Goal: Information Seeking & Learning: Check status

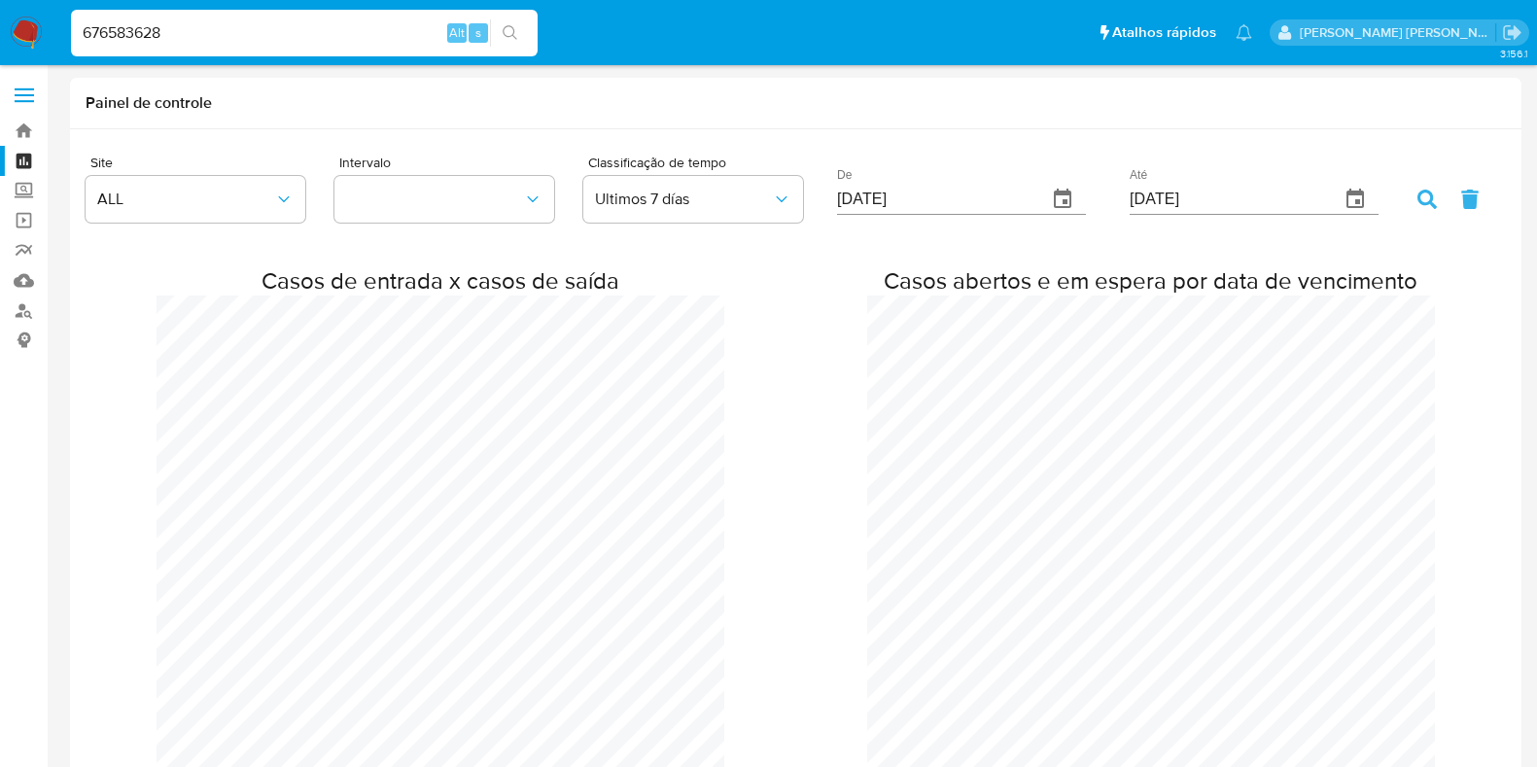
type input "676583628"
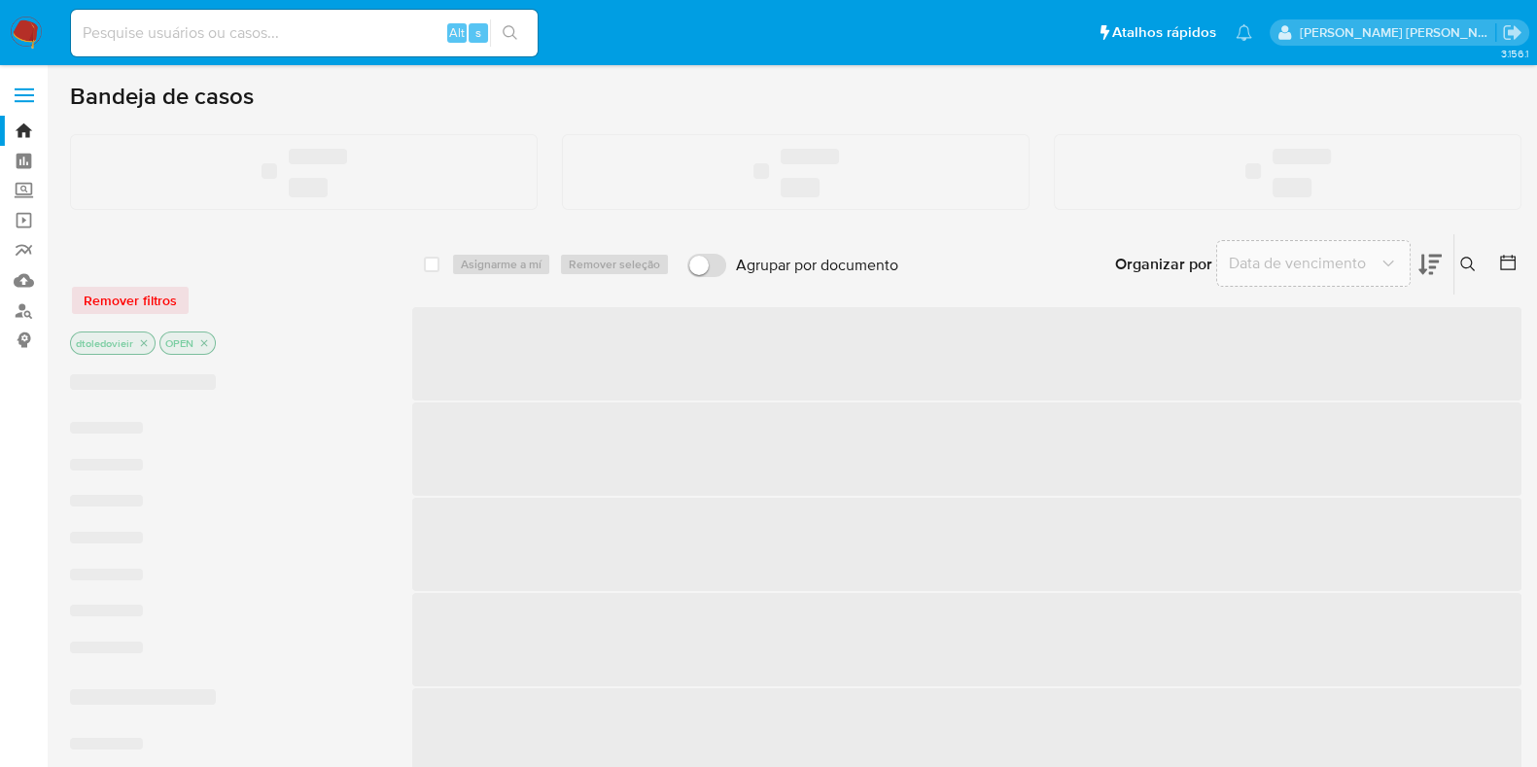
click at [324, 32] on input at bounding box center [304, 32] width 467 height 25
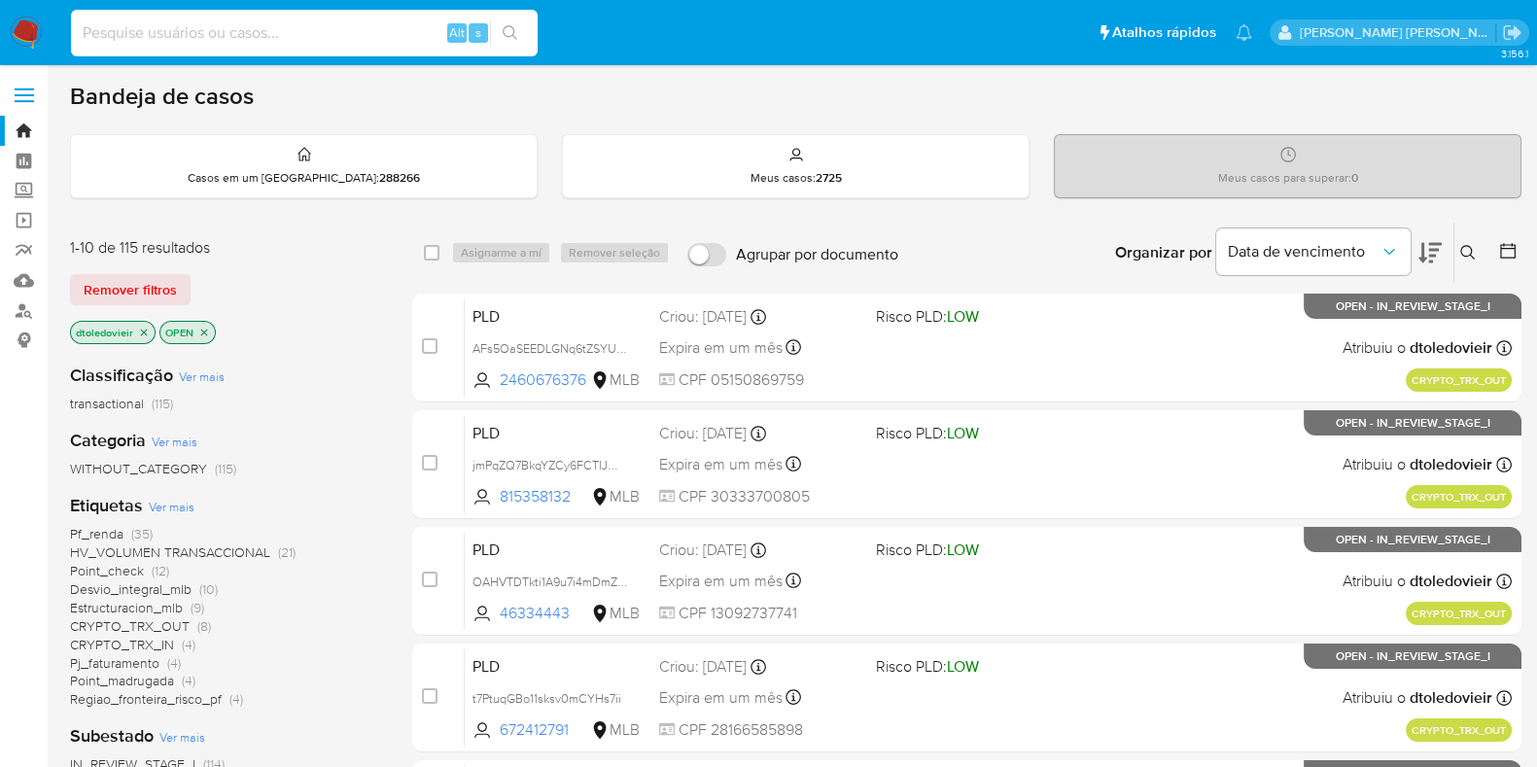
paste input "676583628"
type input "676583628"
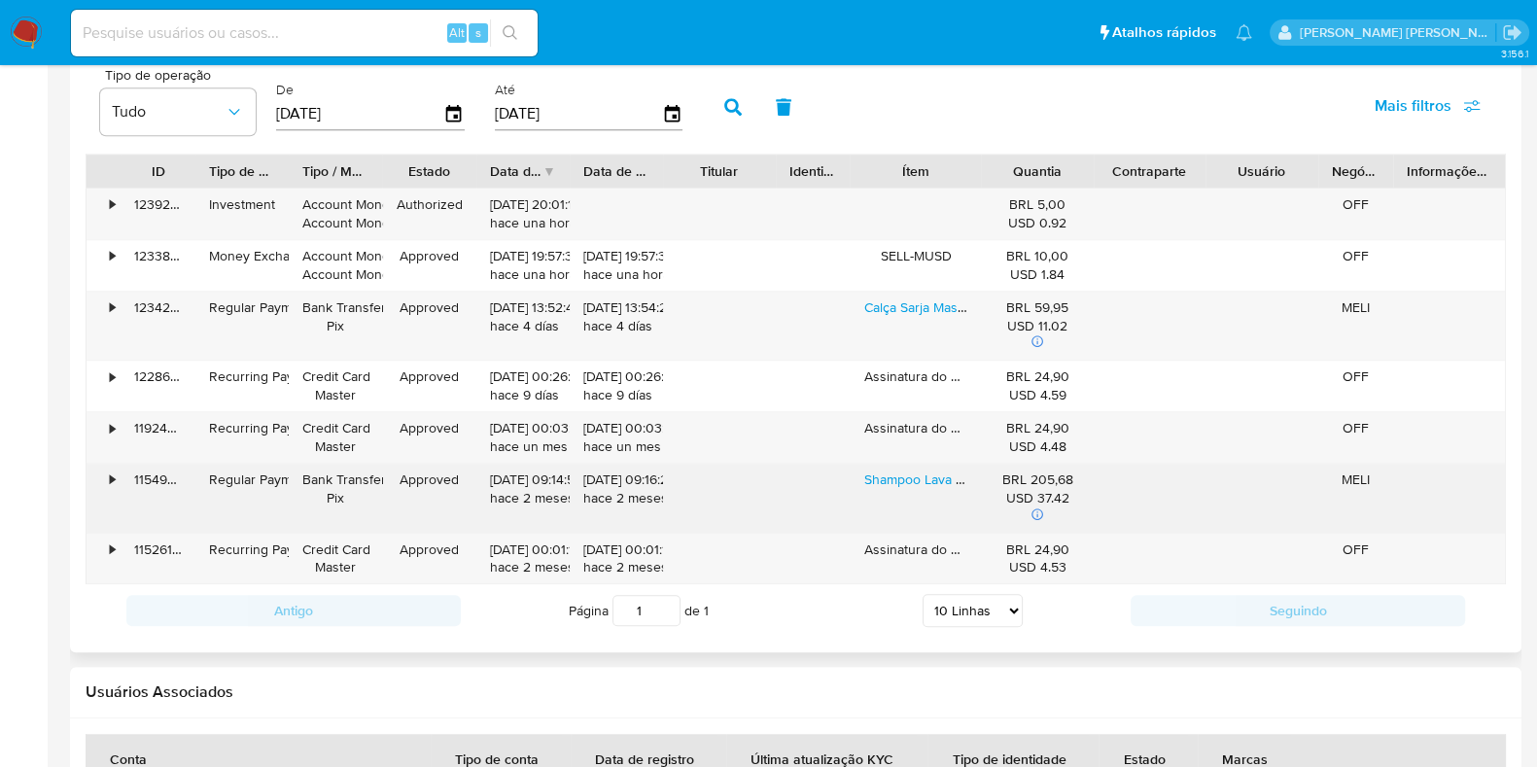
scroll to position [1943, 0]
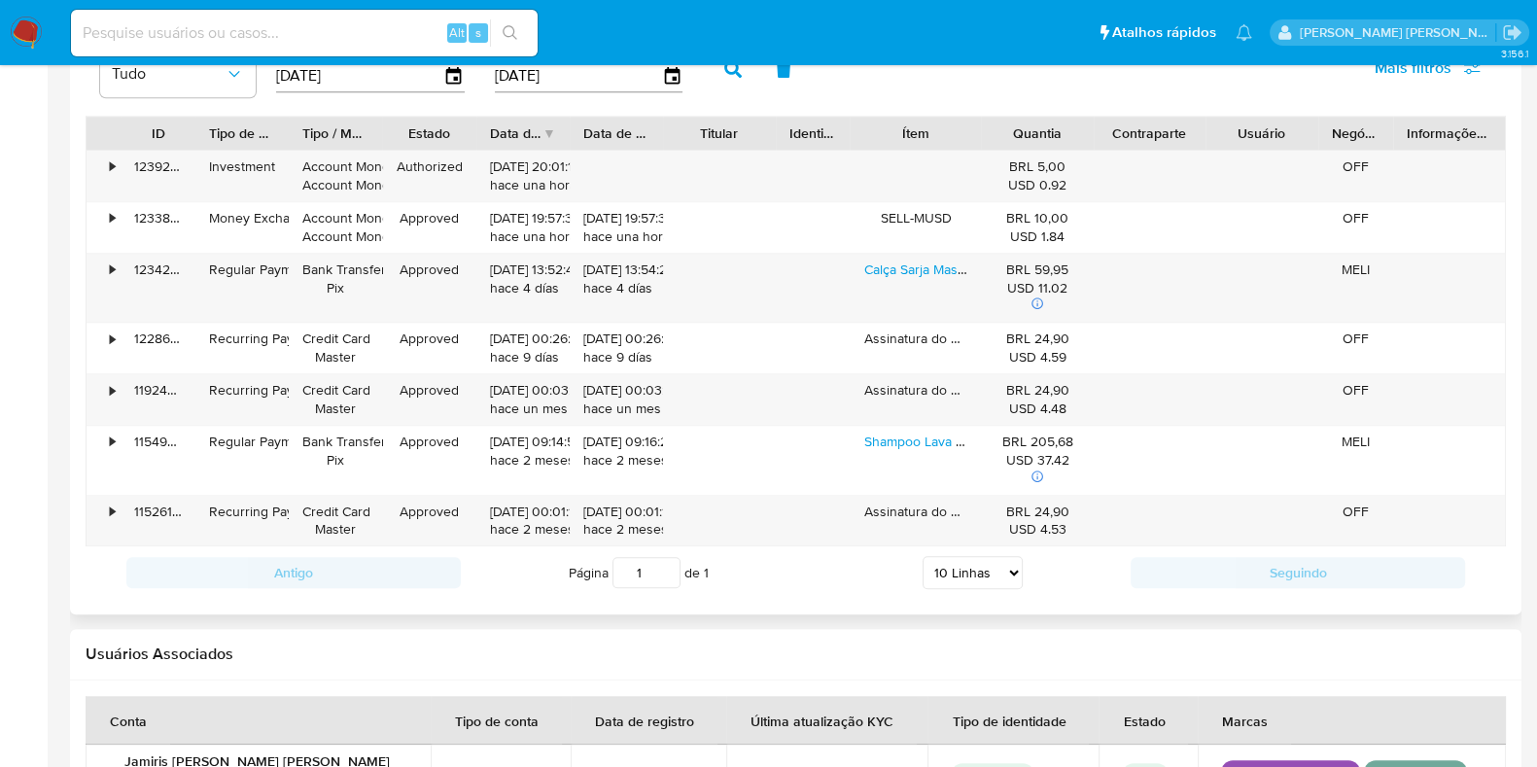
click at [982, 569] on select "5 Linhas 10 Linhas 20 Linhas 25 Linhas 50 Linhas 100 Linhas" at bounding box center [973, 572] width 100 height 33
select select "100"
click at [923, 556] on select "5 Linhas 10 Linhas 20 Linhas 25 Linhas 50 Linhas 100 Linhas" at bounding box center [973, 572] width 100 height 33
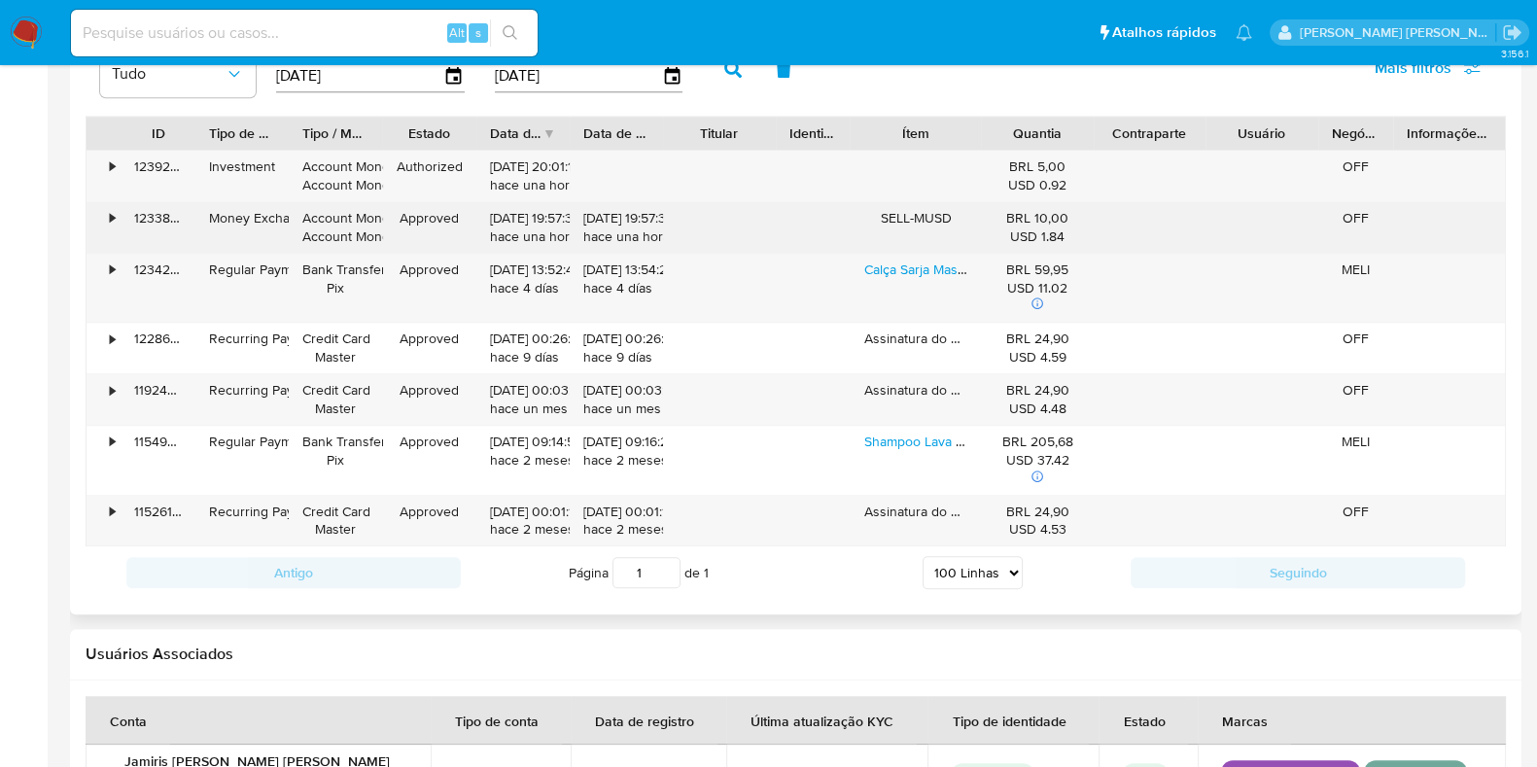
click at [110, 217] on div "•" at bounding box center [112, 218] width 5 height 18
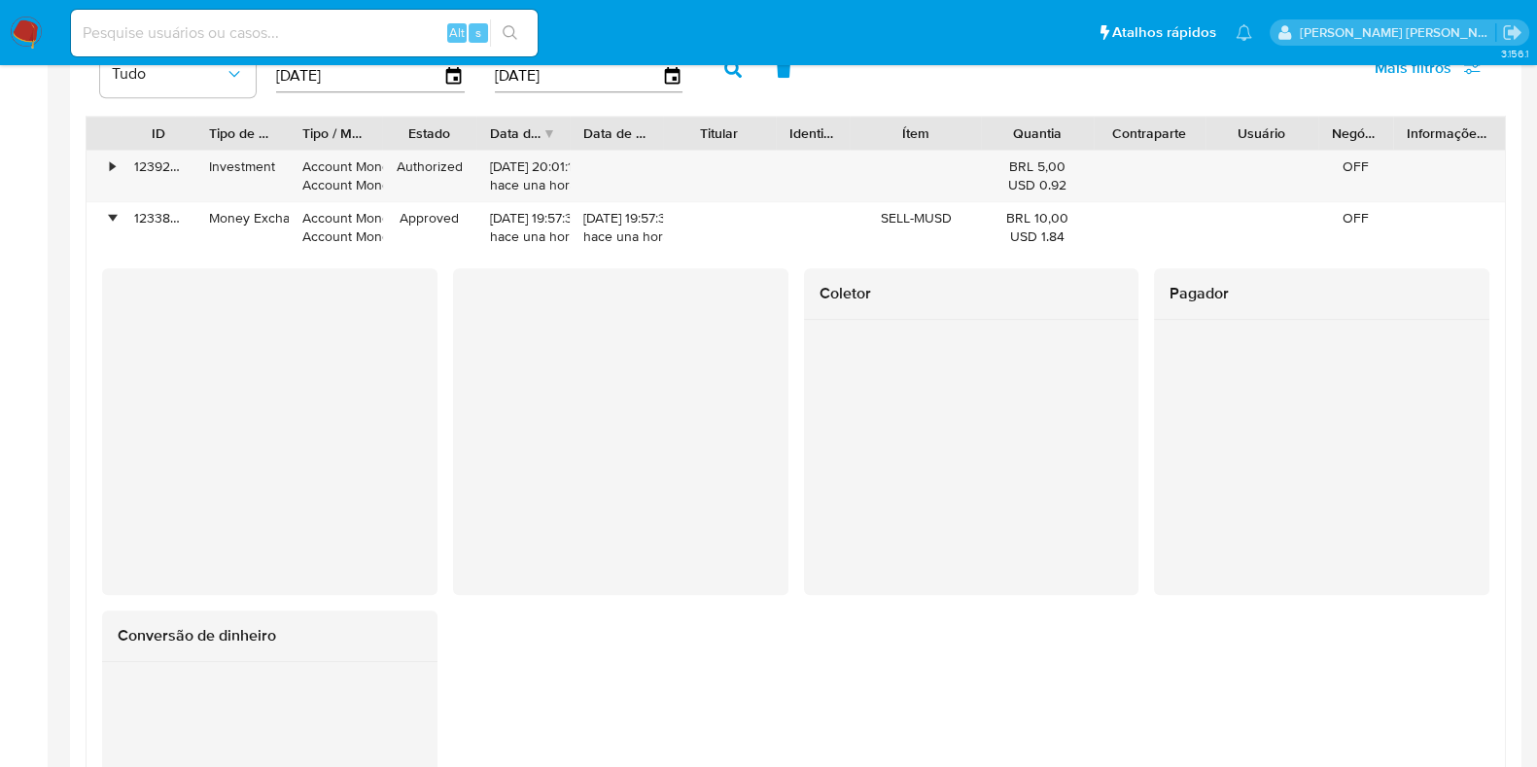
click at [272, 23] on input at bounding box center [304, 32] width 467 height 25
paste input "223768995"
type input "223768995"
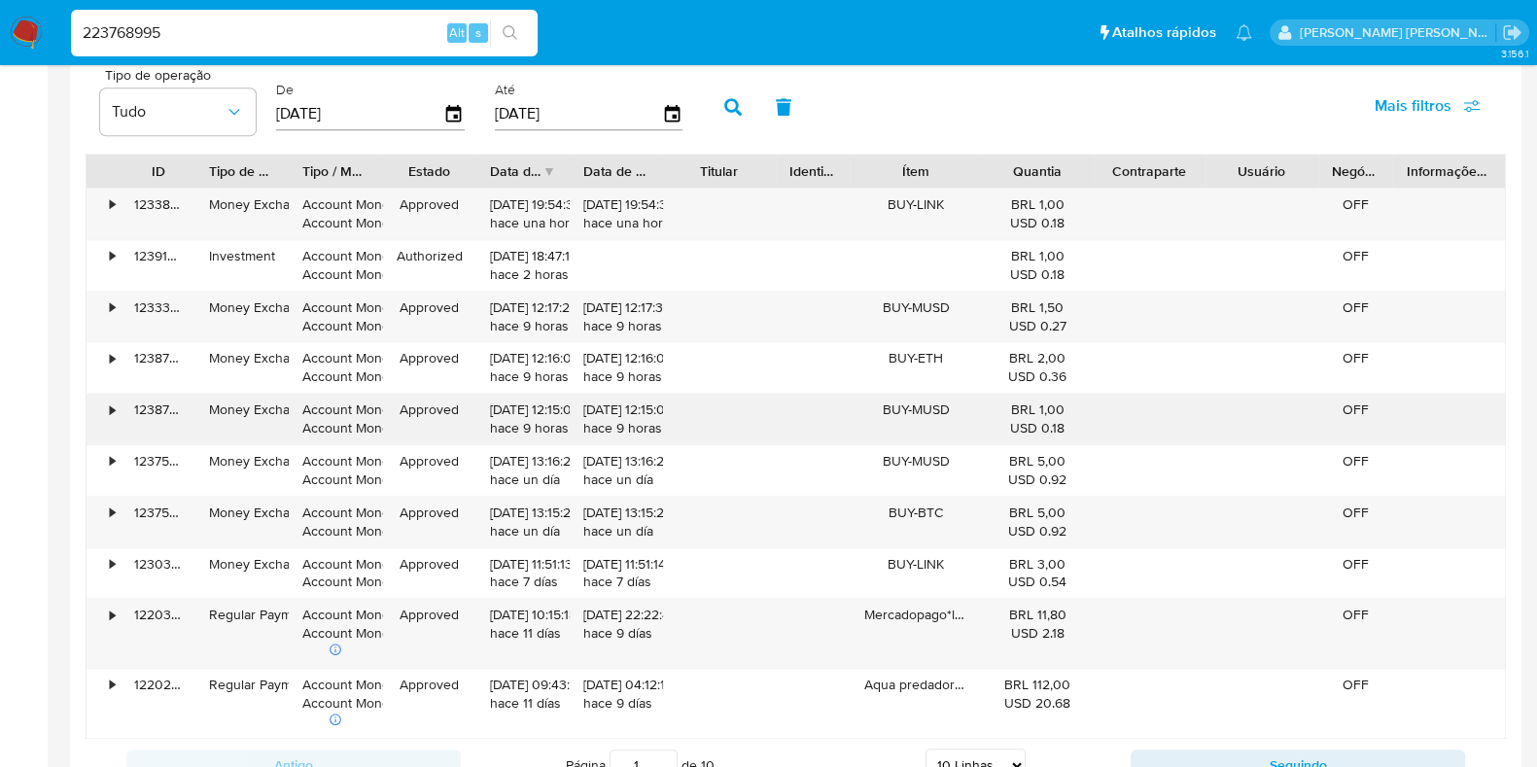
scroll to position [1943, 0]
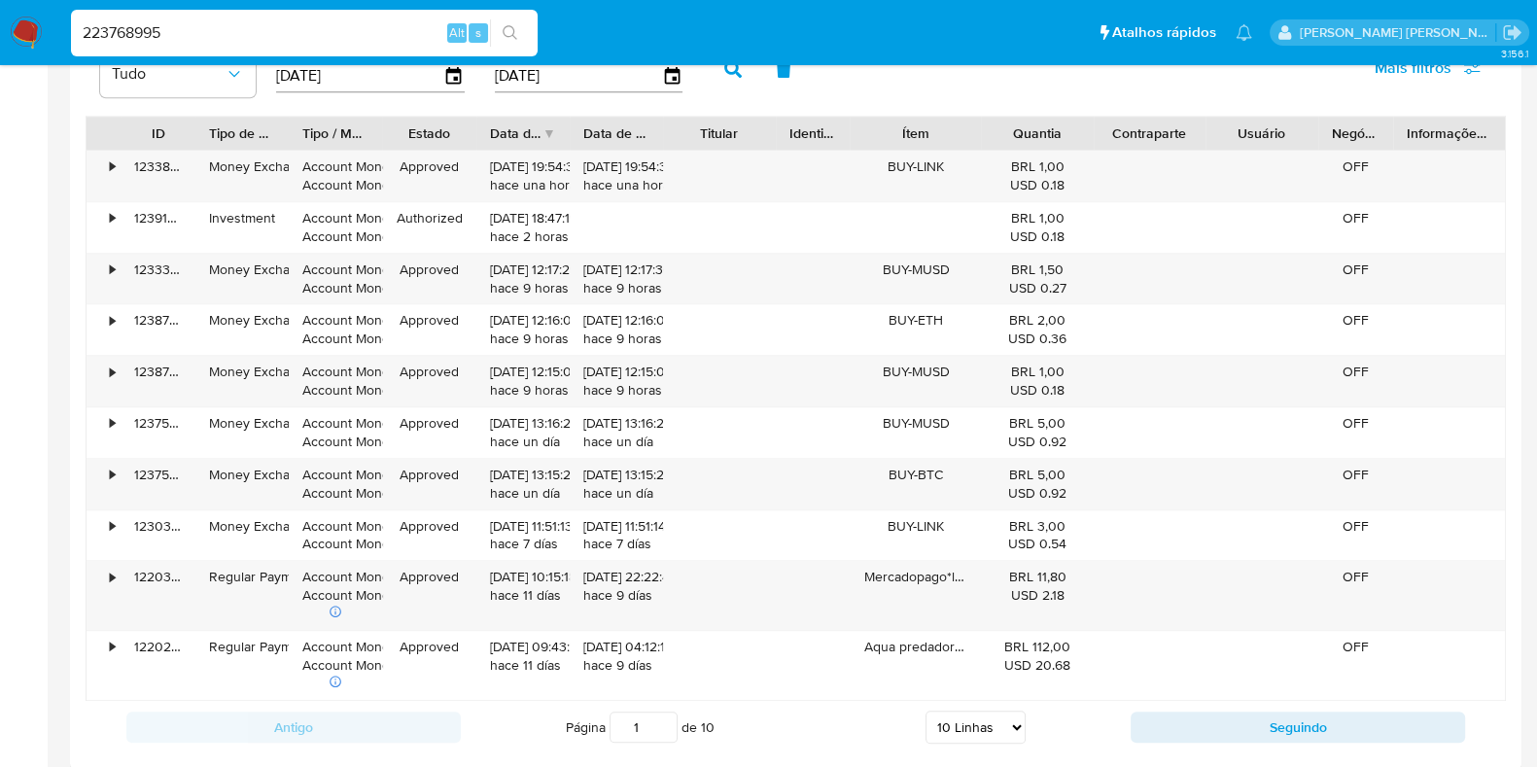
click at [948, 717] on select "5 Linhas 10 Linhas 20 Linhas 25 Linhas 50 Linhas 100 Linhas" at bounding box center [975, 727] width 100 height 33
select select "100"
click at [925, 711] on select "5 Linhas 10 Linhas 20 Linhas 25 Linhas 50 Linhas 100 Linhas" at bounding box center [975, 727] width 100 height 33
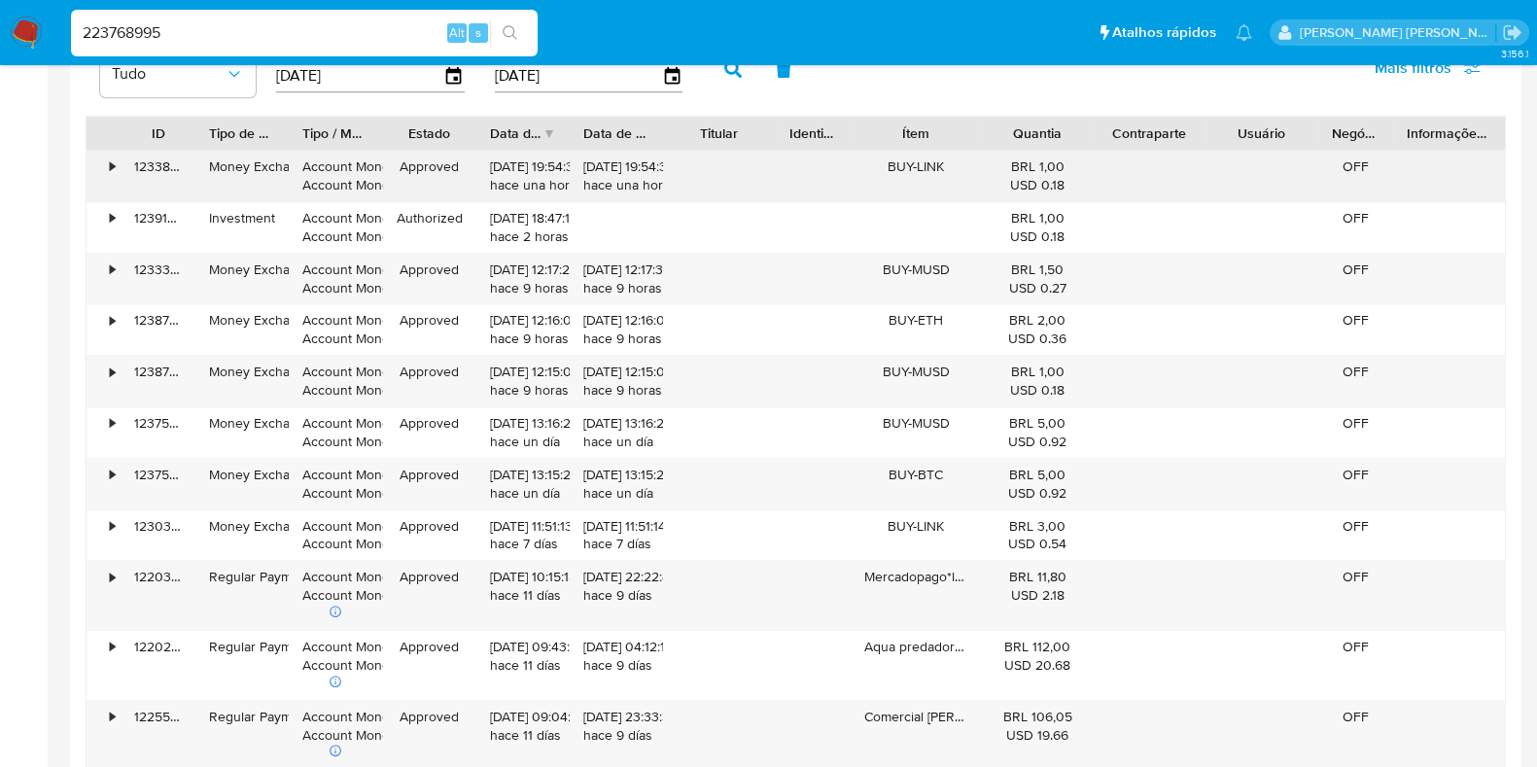
click at [113, 162] on div "•" at bounding box center [112, 166] width 5 height 18
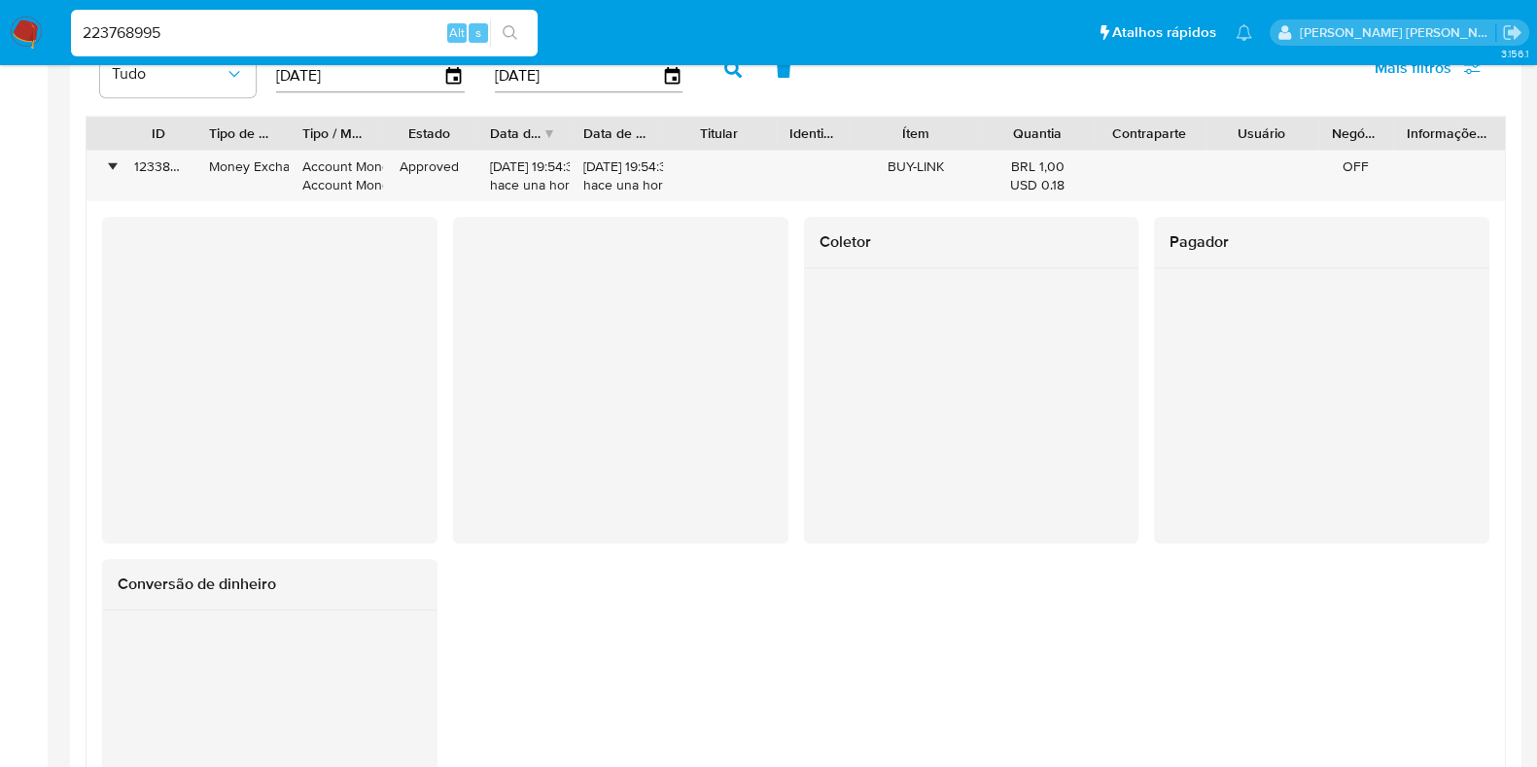
click at [190, 37] on input "223768995" at bounding box center [304, 32] width 467 height 25
paste input "323803267"
type input "323803267"
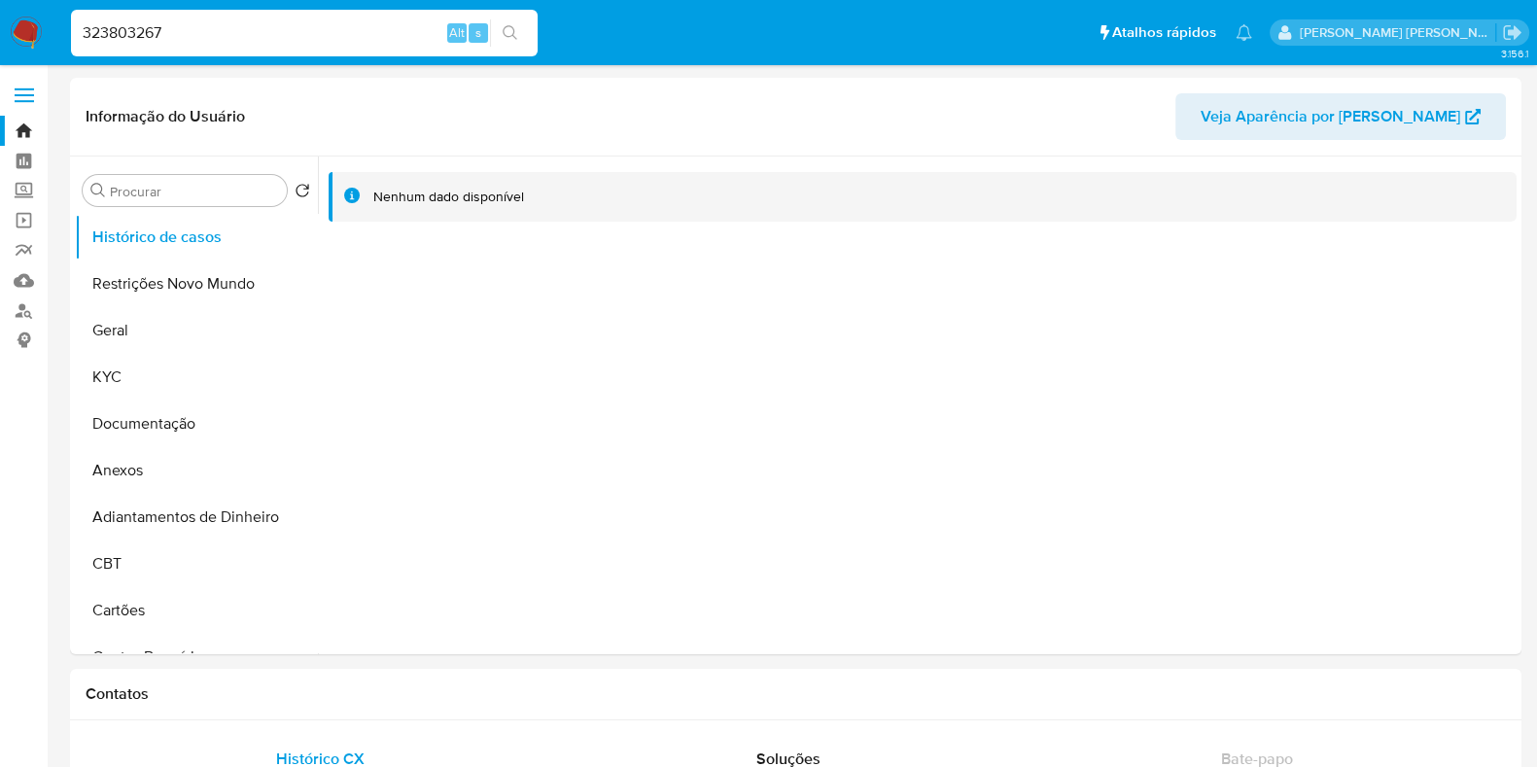
select select "10"
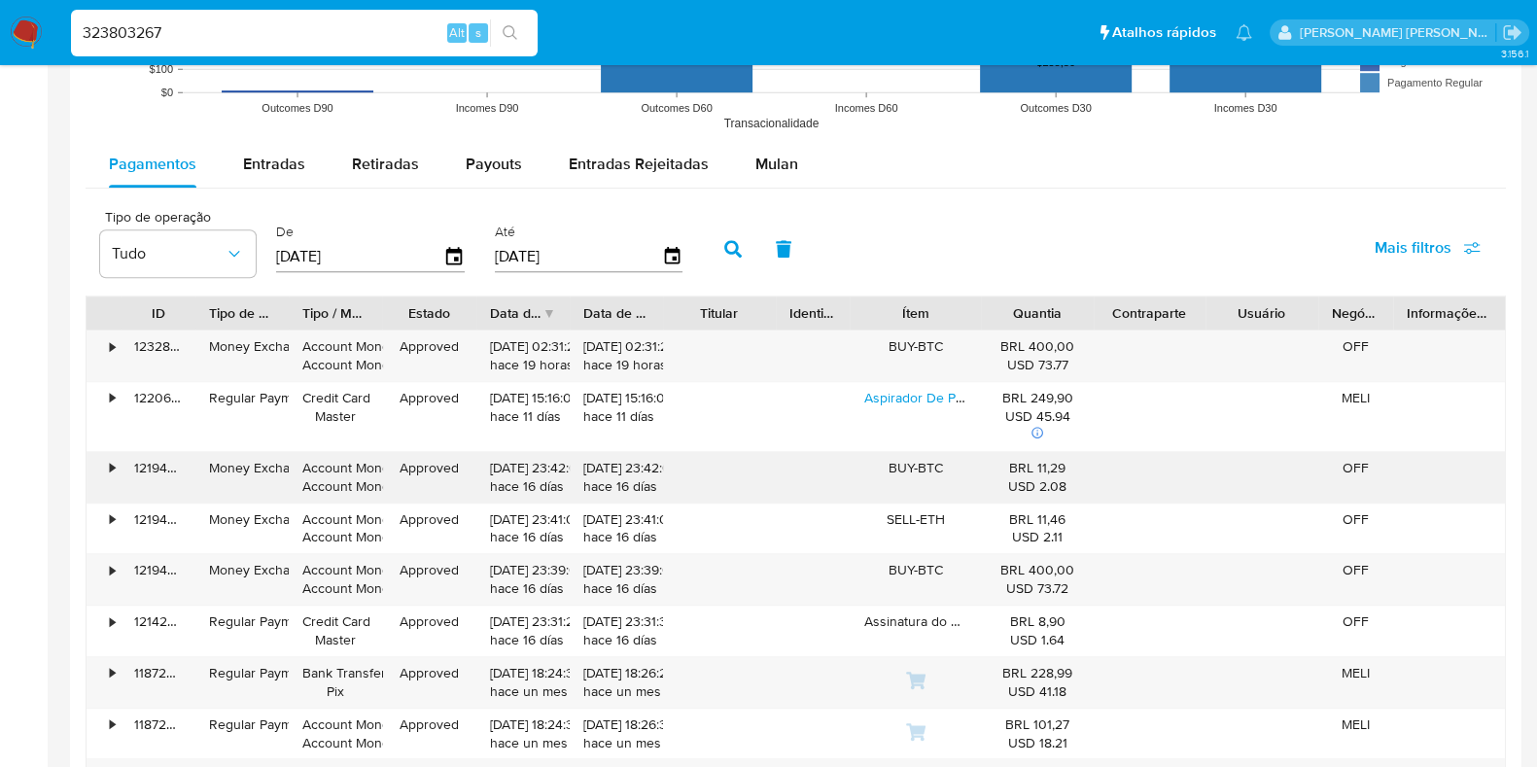
scroll to position [1700, 0]
